Goal: Complete application form

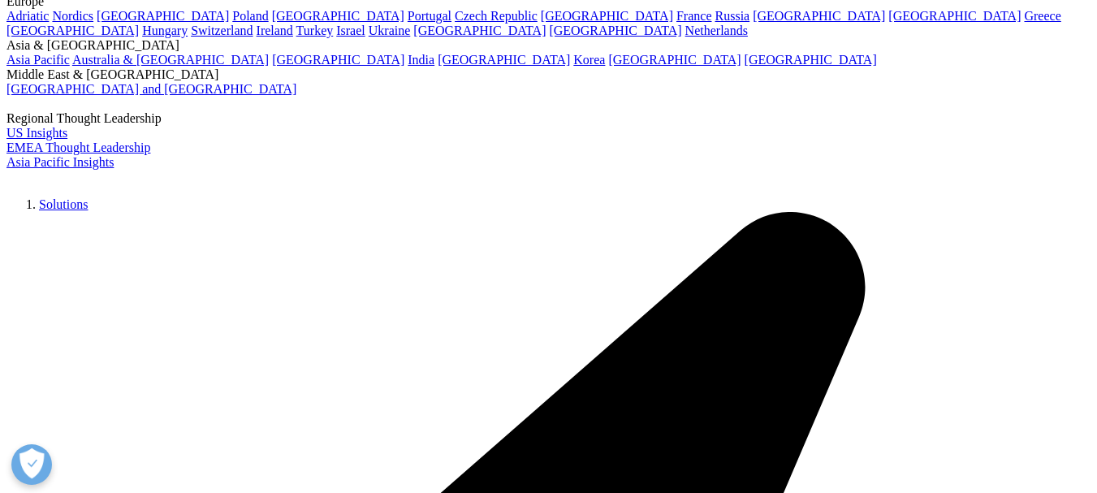
scroll to position [115, 0]
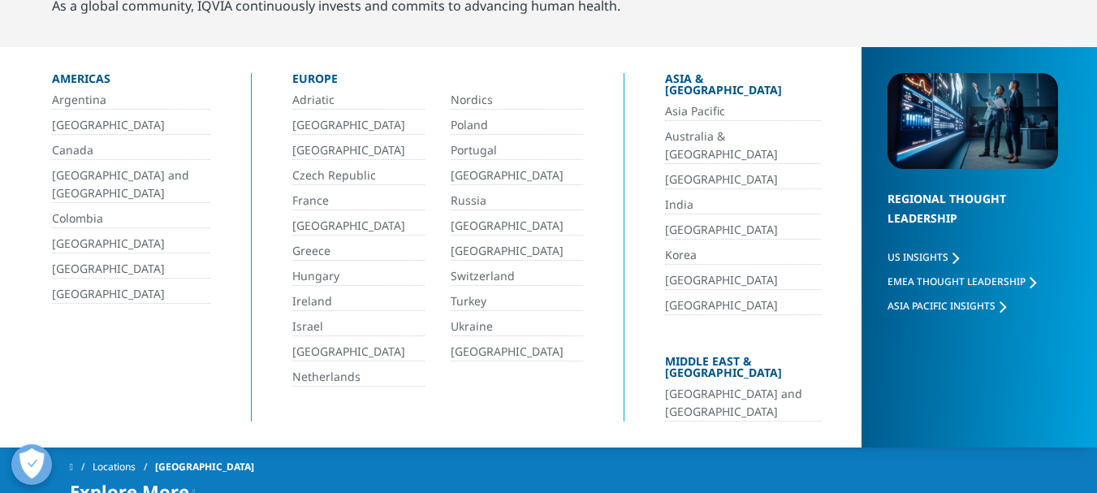
click at [454, 248] on link "[GEOGRAPHIC_DATA]" at bounding box center [517, 251] width 132 height 19
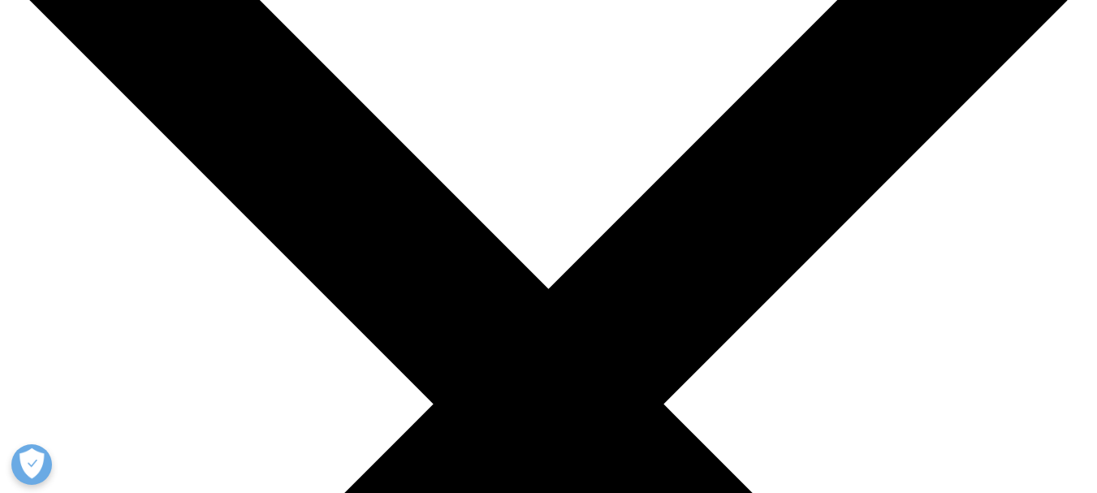
scroll to position [188, 0]
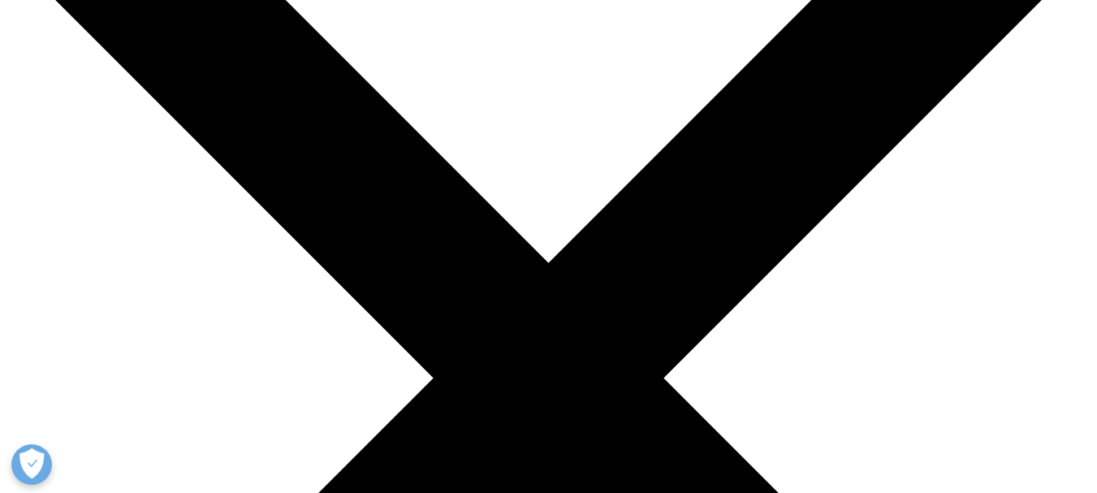
scroll to position [188, 0]
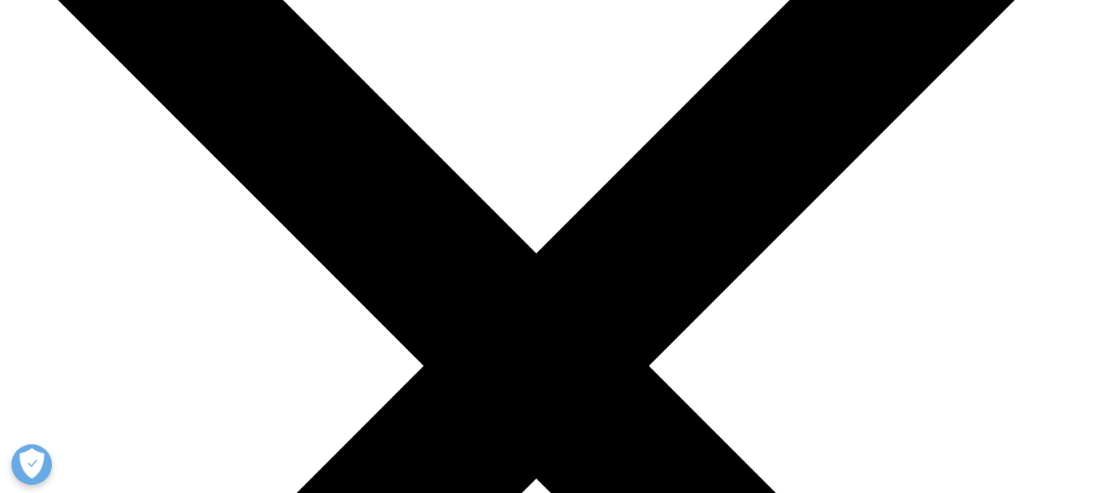
scroll to position [154, 0]
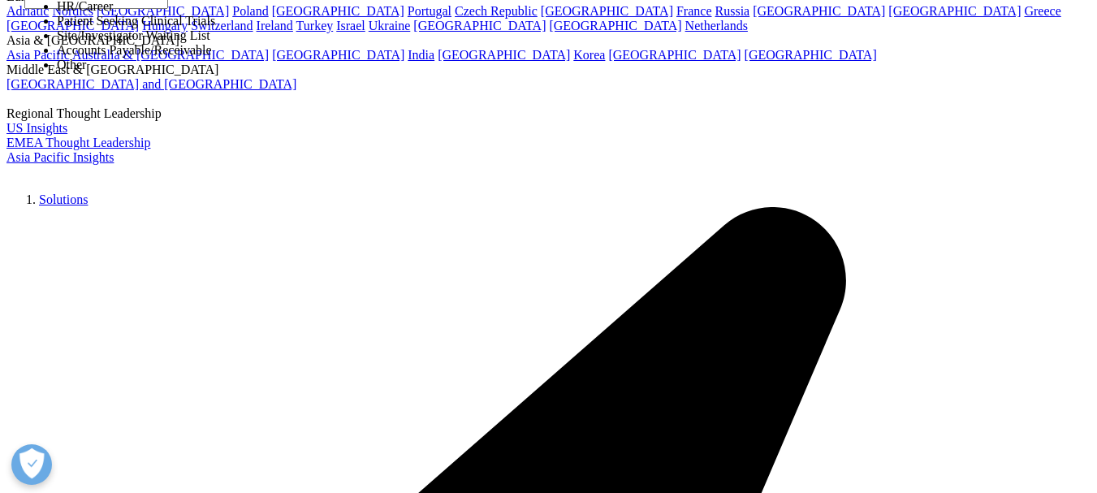
select select "HR Career"
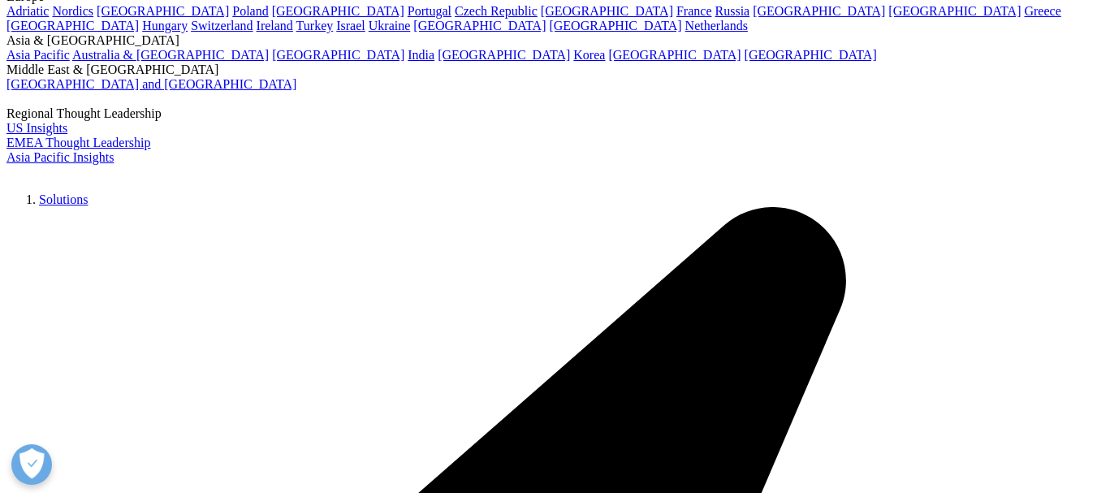
type input "Amalia"
type input "García"
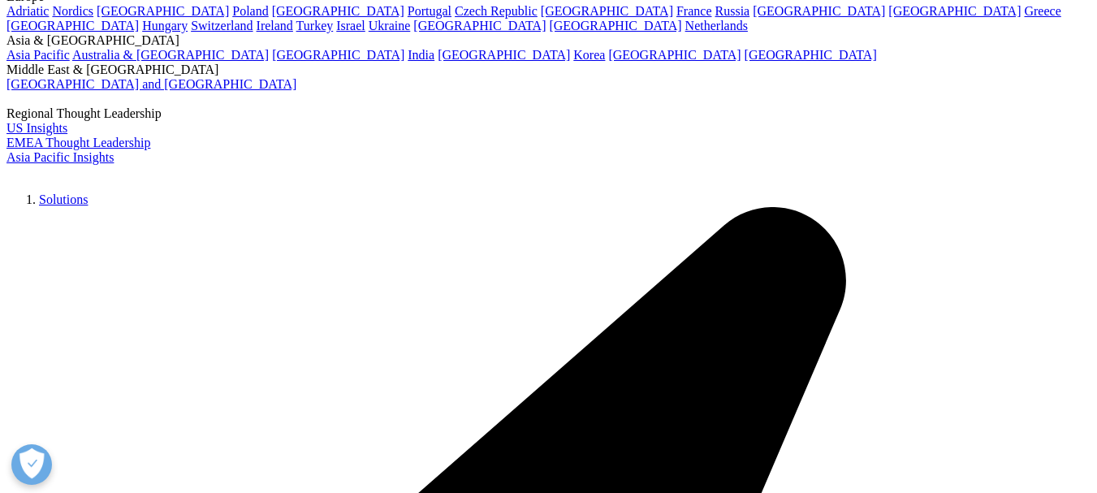
scroll to position [319, 0]
type input "M"
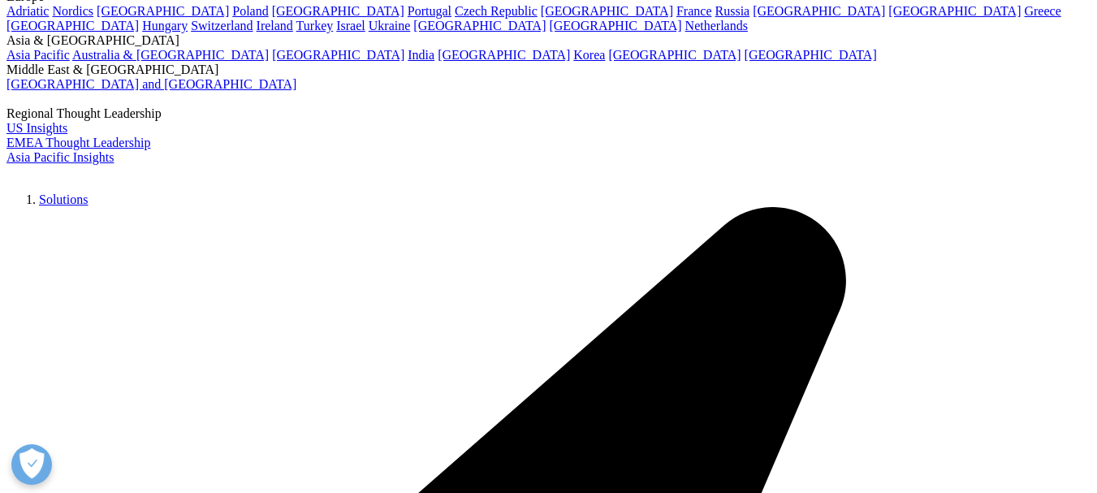
type input "Clinical Research Assistant"
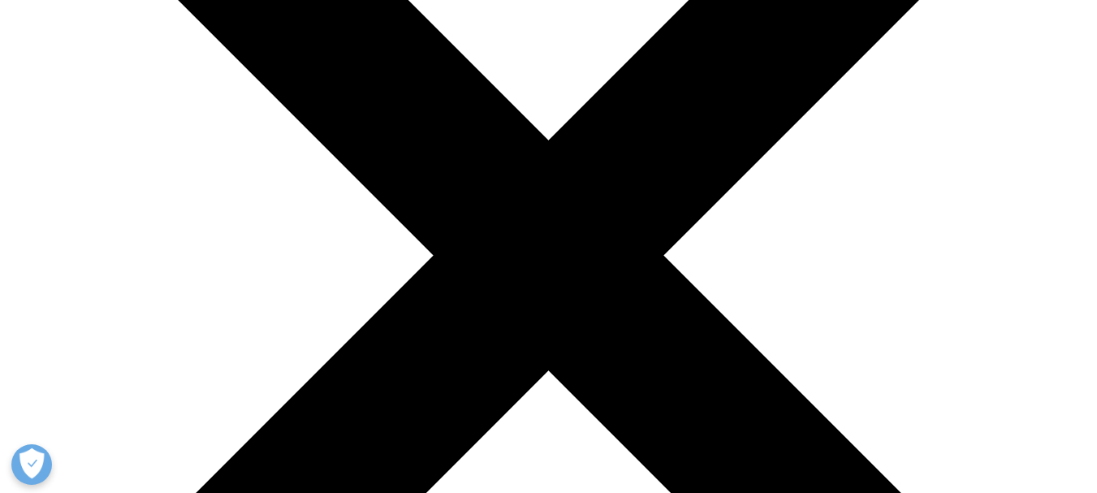
scroll to position [312, 0]
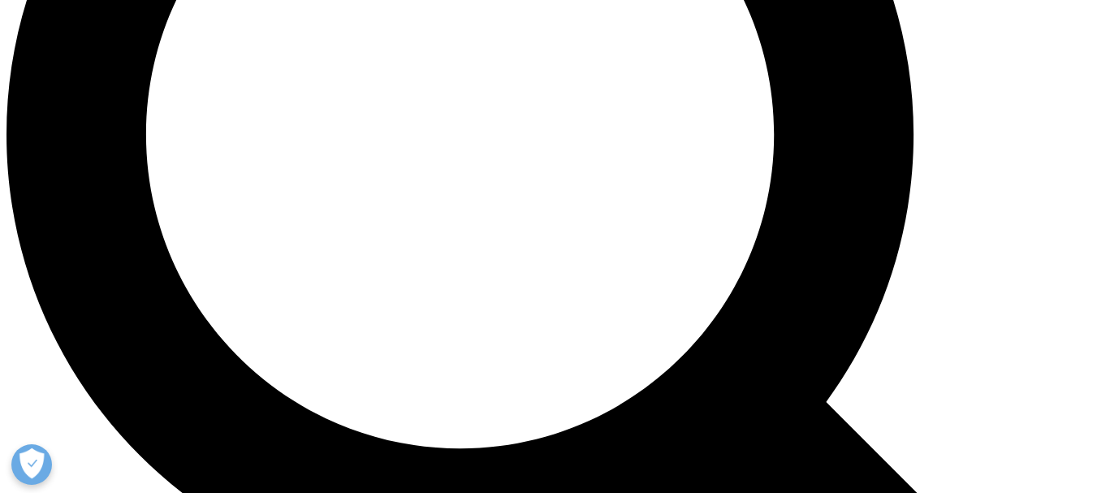
scroll to position [1478, 0]
